Goal: Task Accomplishment & Management: Use online tool/utility

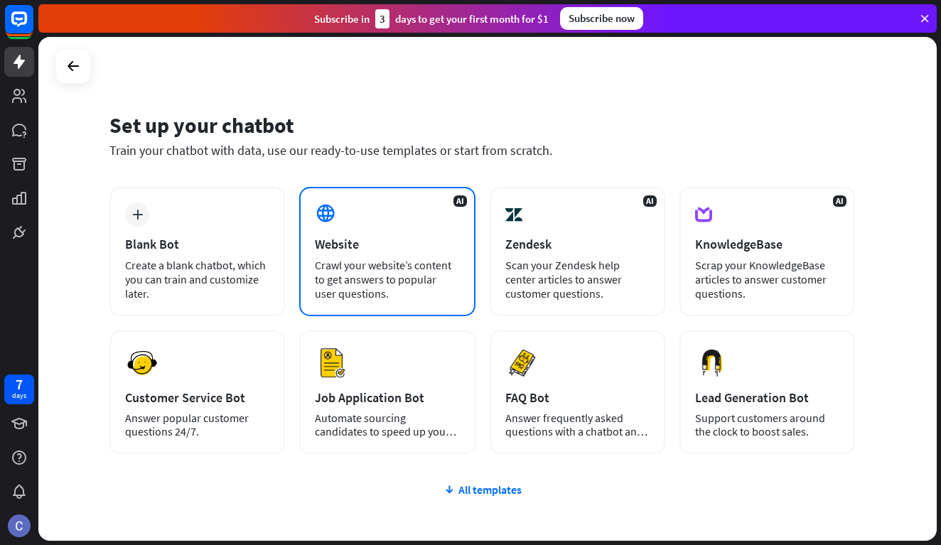
click at [350, 271] on div "Crawl your website’s content to get answers to popular user questions." at bounding box center [387, 279] width 144 height 43
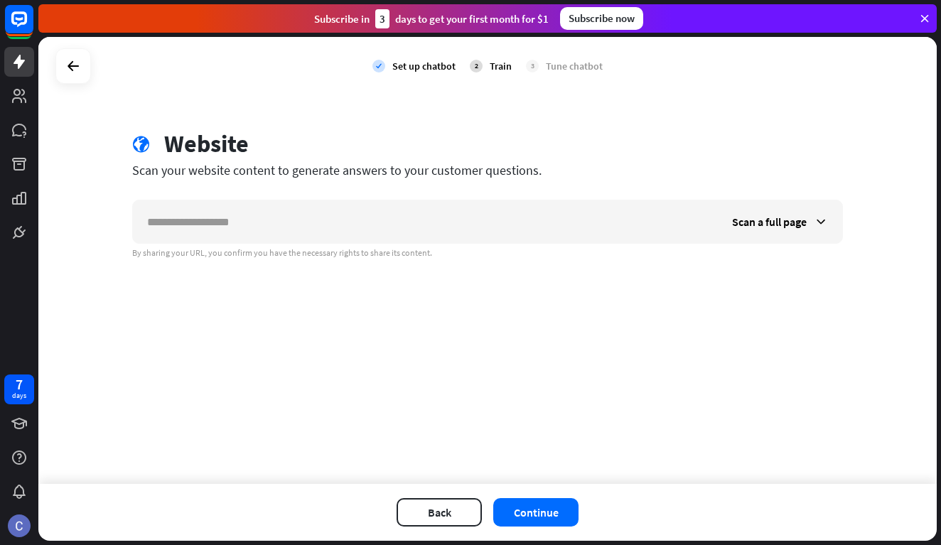
click at [89, 68] on div at bounding box center [73, 66] width 36 height 36
click at [78, 70] on icon at bounding box center [73, 66] width 17 height 17
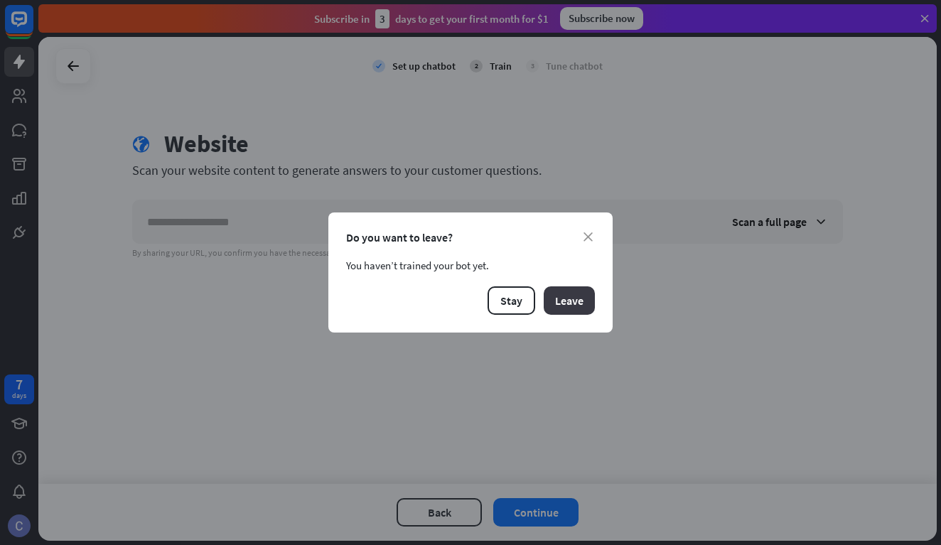
click at [570, 301] on button "Leave" at bounding box center [568, 300] width 51 height 28
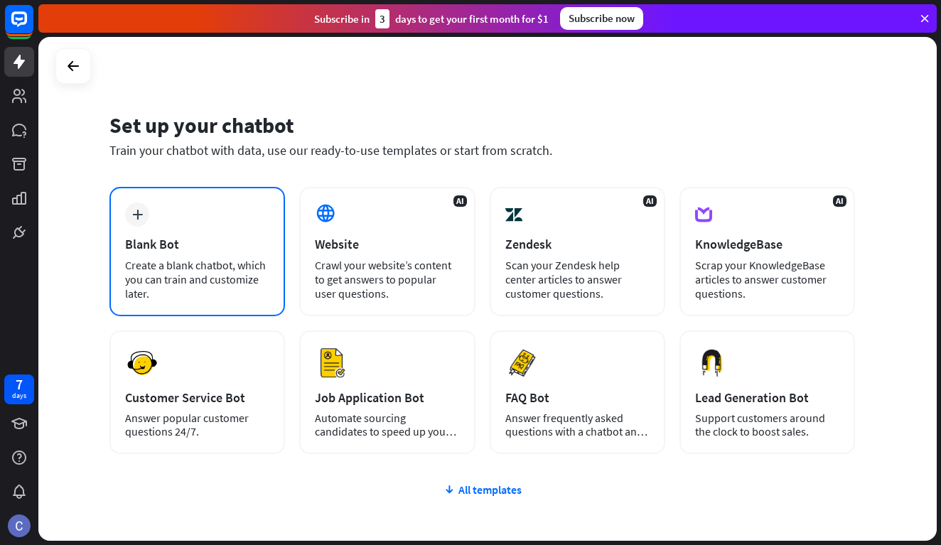
click at [173, 230] on div "plus Blank Bot Create a blank chatbot, which you can train and customize later." at bounding box center [196, 251] width 175 height 129
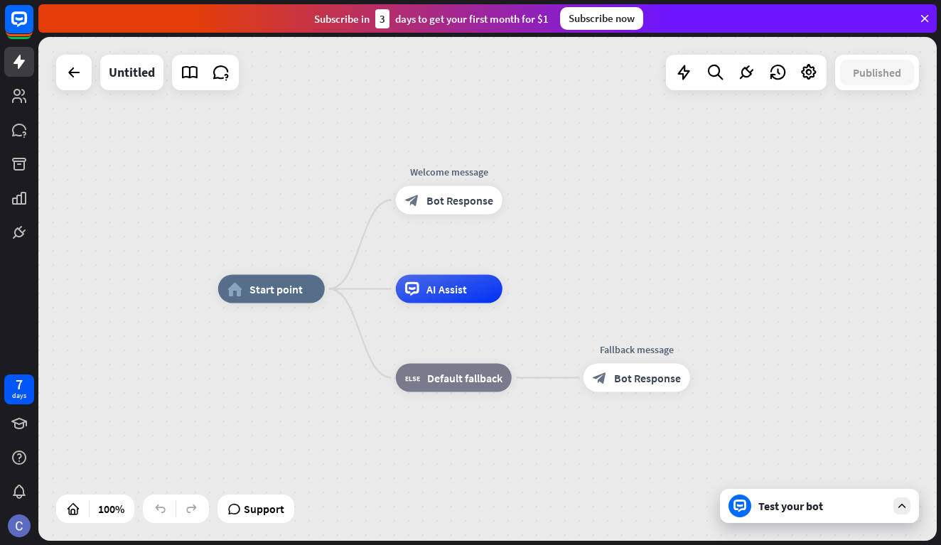
click at [699, 198] on div "home_2 Start point Welcome message block_bot_response Bot Response AI Assist bl…" at bounding box center [487, 289] width 898 height 504
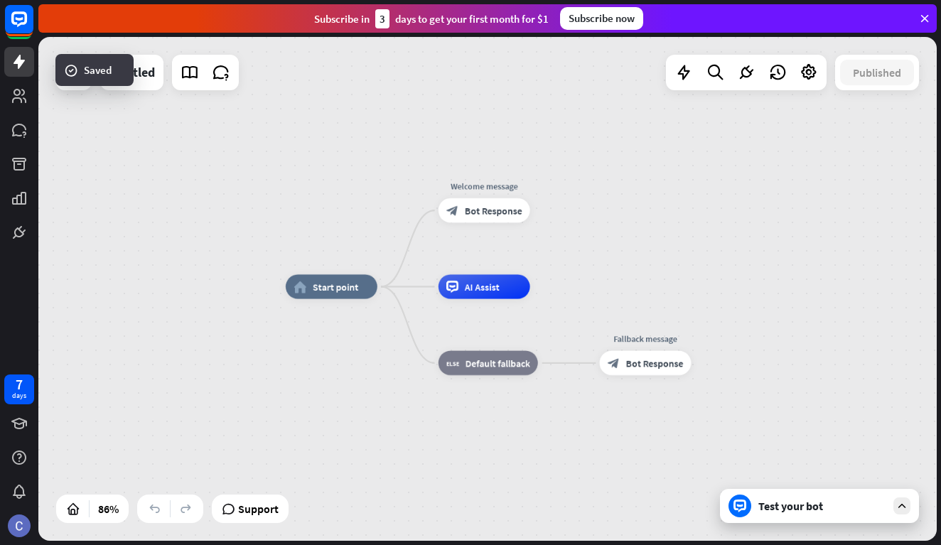
click at [808, 511] on div "Test your bot" at bounding box center [822, 506] width 128 height 14
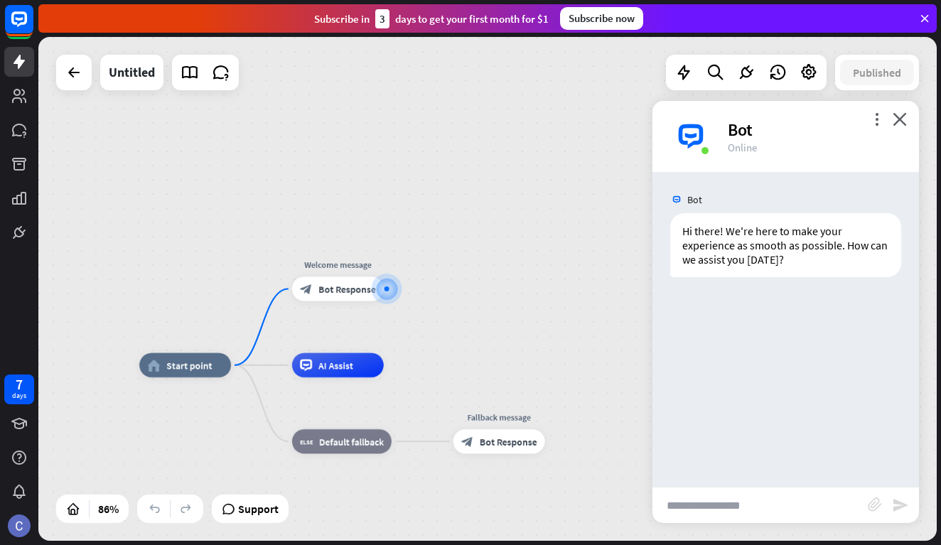
click at [719, 506] on input "text" at bounding box center [759, 505] width 215 height 36
type input "**********"
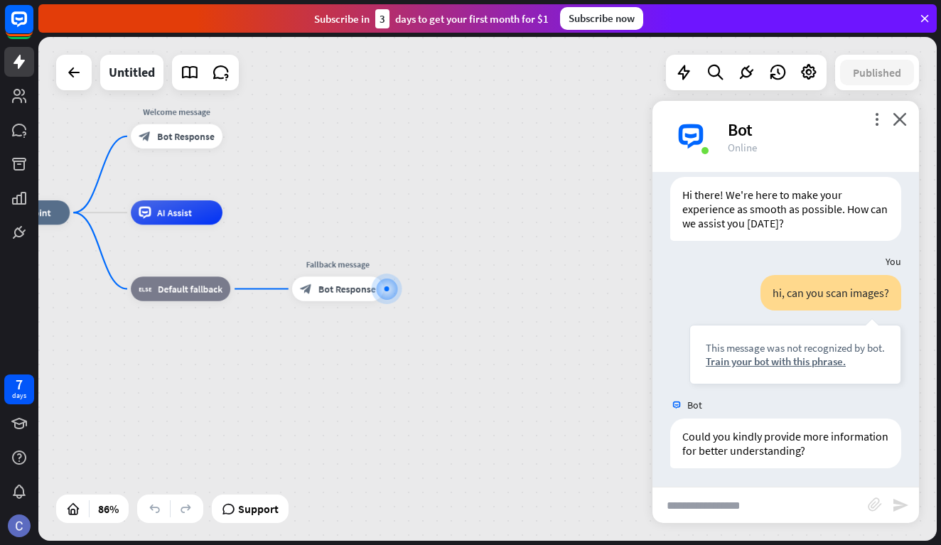
scroll to position [39, 0]
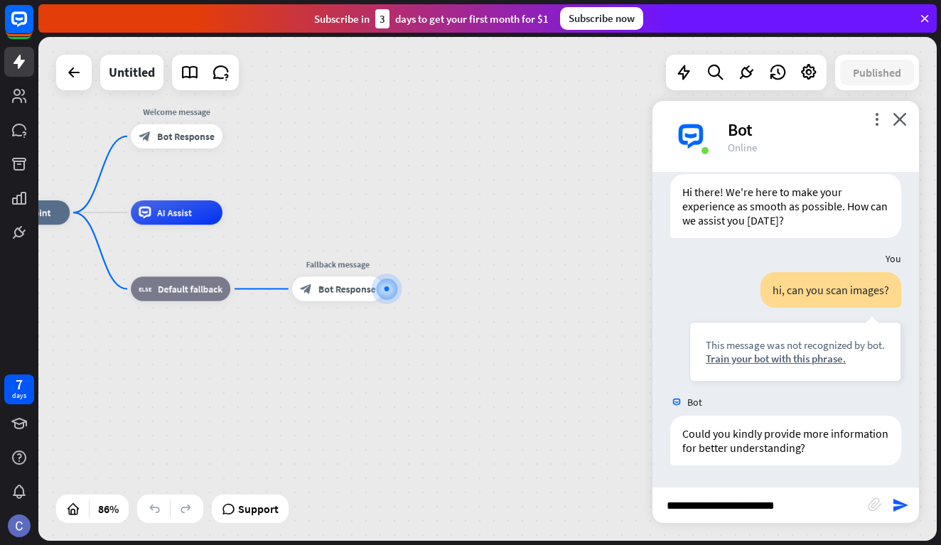
type input "**********"
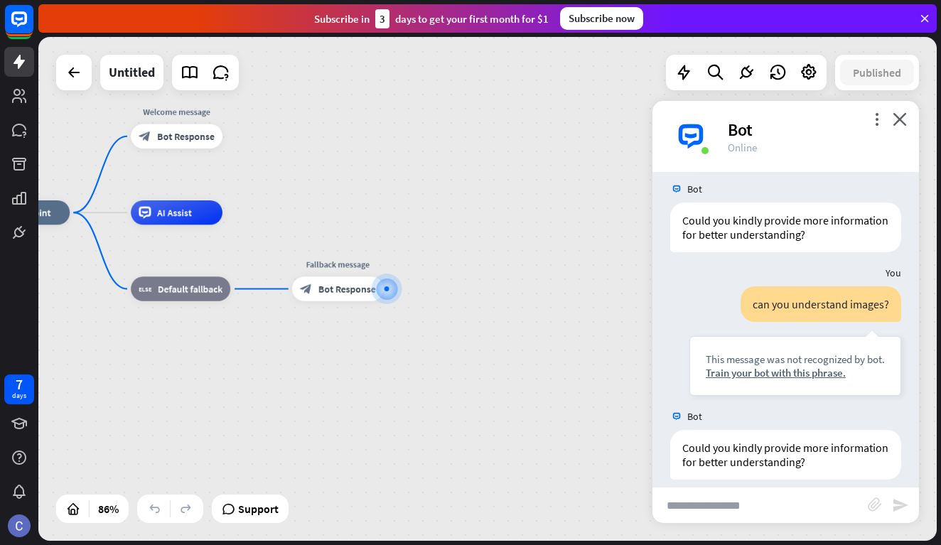
scroll to position [266, 0]
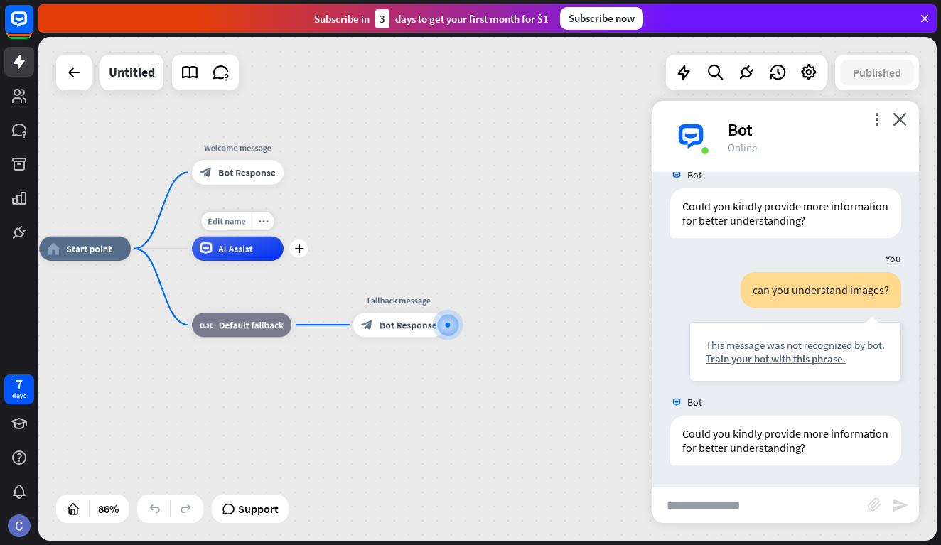
click at [264, 259] on div "AI Assist" at bounding box center [238, 249] width 92 height 24
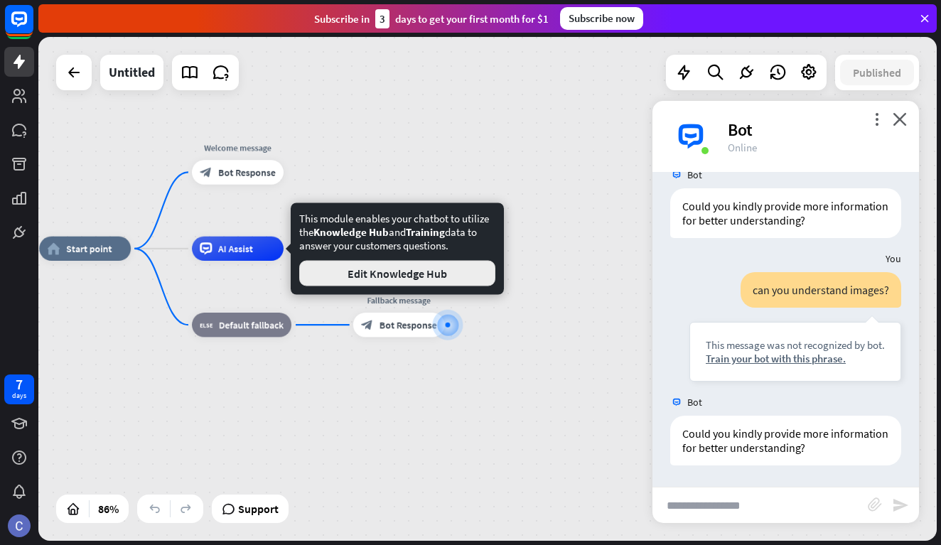
click at [347, 265] on button "Edit Knowledge Hub" at bounding box center [397, 274] width 196 height 26
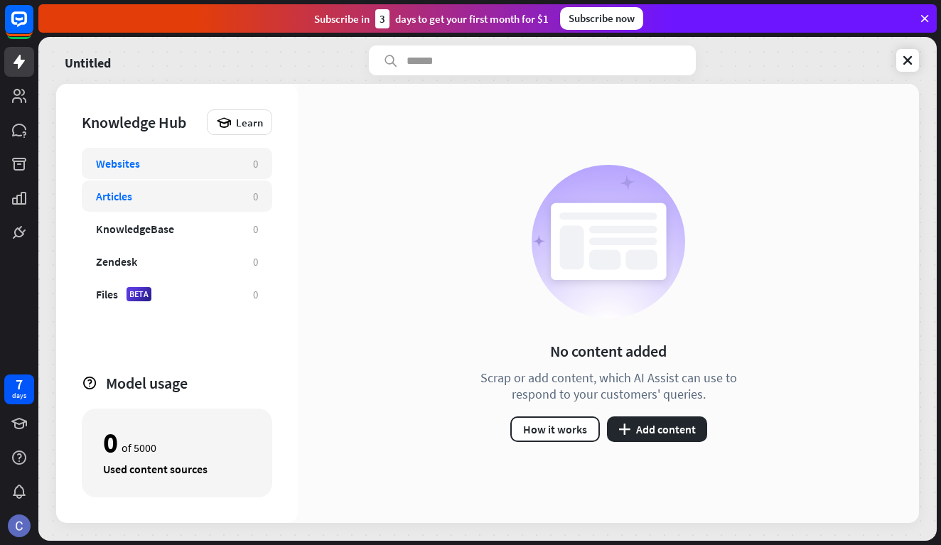
click at [205, 195] on div "Articles" at bounding box center [167, 196] width 143 height 14
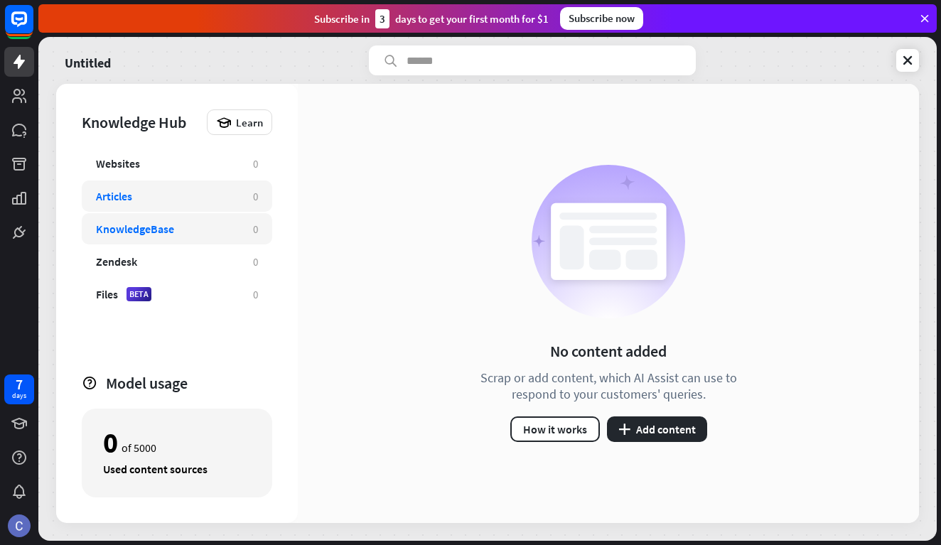
click at [205, 216] on div "KnowledgeBase 0" at bounding box center [177, 228] width 190 height 31
click at [210, 239] on div "KnowledgeBase 0" at bounding box center [177, 228] width 190 height 31
